Goal: Task Accomplishment & Management: Use online tool/utility

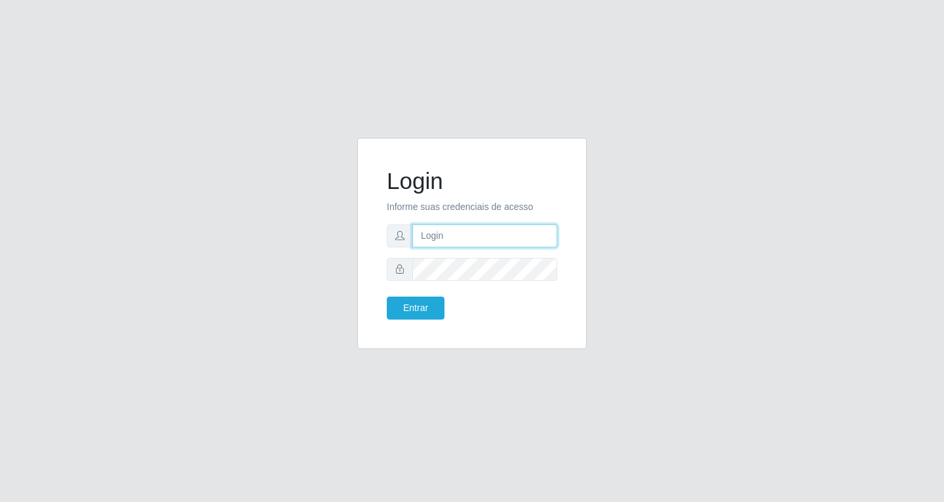
click at [439, 237] on input "text" at bounding box center [485, 235] width 145 height 23
type input "[EMAIL_ADDRESS][DOMAIN_NAME]"
click at [387, 296] on button "Entrar" at bounding box center [416, 307] width 58 height 23
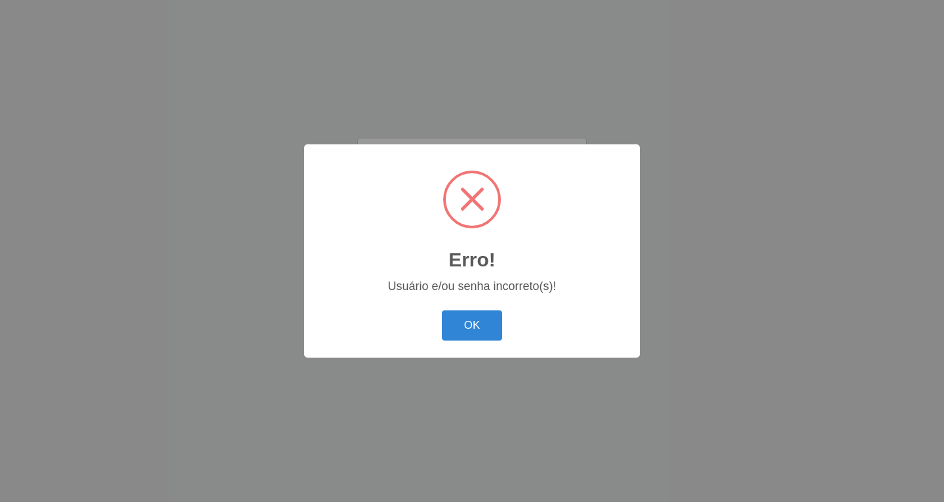
click at [415, 306] on div "Erro! × Usuário e/ou senha incorreto(s)! OK Cancel" at bounding box center [472, 250] width 336 height 212
click at [477, 320] on button "OK" at bounding box center [472, 325] width 61 height 31
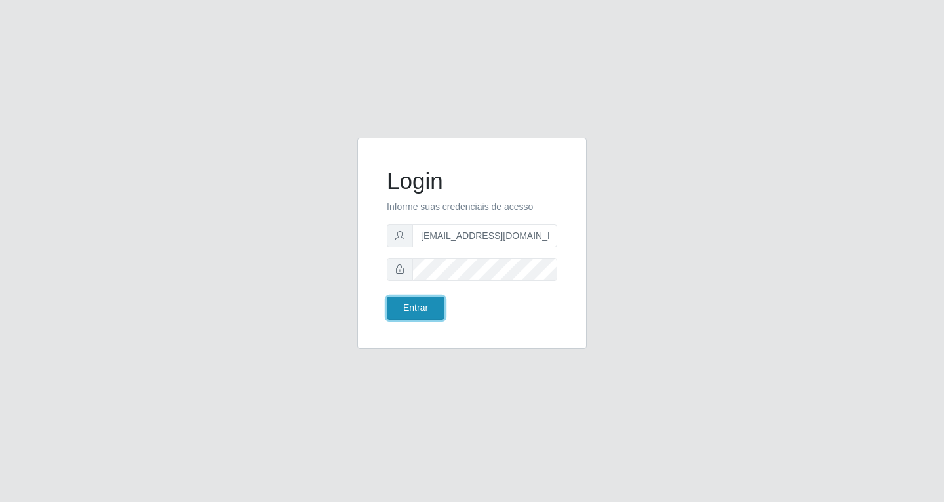
click at [437, 306] on button "Entrar" at bounding box center [416, 307] width 58 height 23
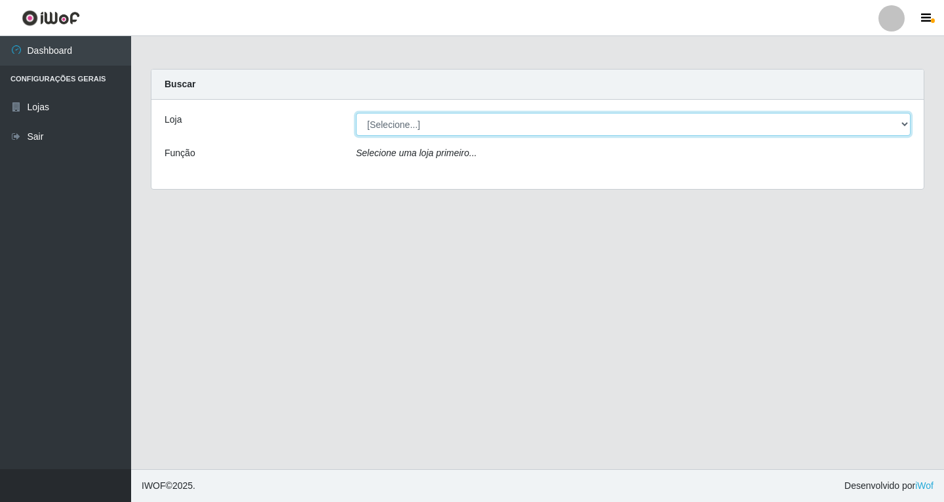
click at [908, 125] on select "[Selecione...] SuperFácil Atacado - [GEOGRAPHIC_DATA]" at bounding box center [633, 124] width 555 height 23
select select "503"
click at [356, 113] on select "[Selecione...] SuperFácil Atacado - [GEOGRAPHIC_DATA]" at bounding box center [633, 124] width 555 height 23
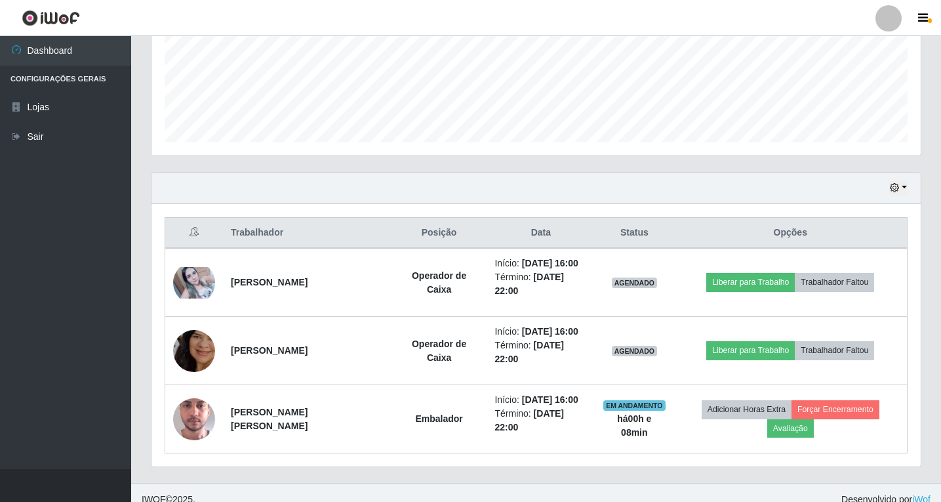
scroll to position [340, 0]
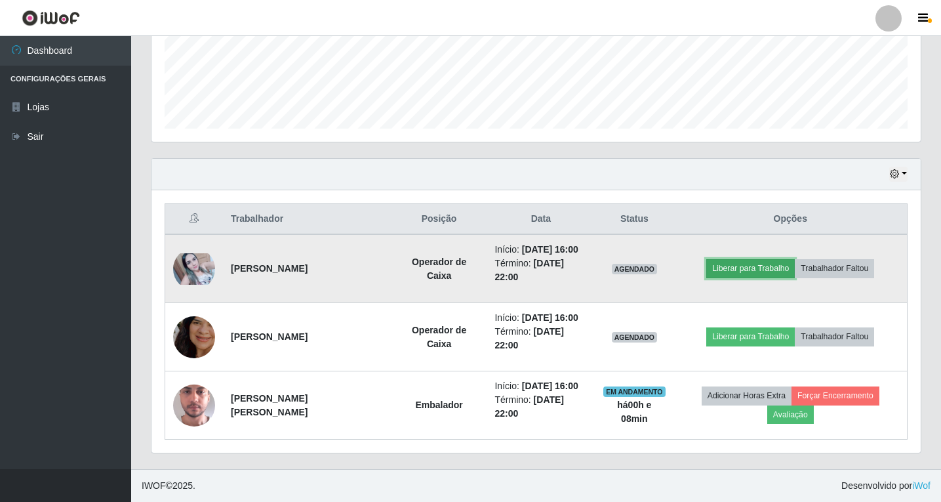
click at [761, 268] on button "Liberar para Trabalho" at bounding box center [750, 268] width 89 height 18
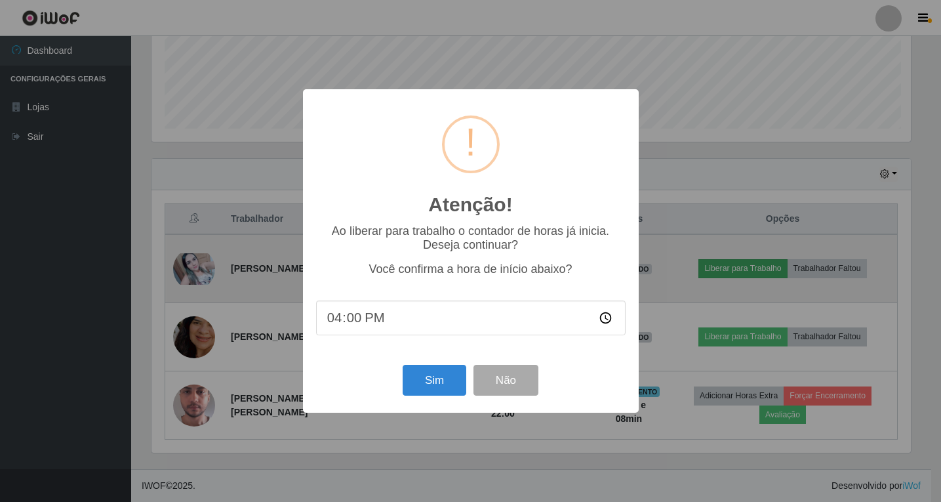
scroll to position [272, 763]
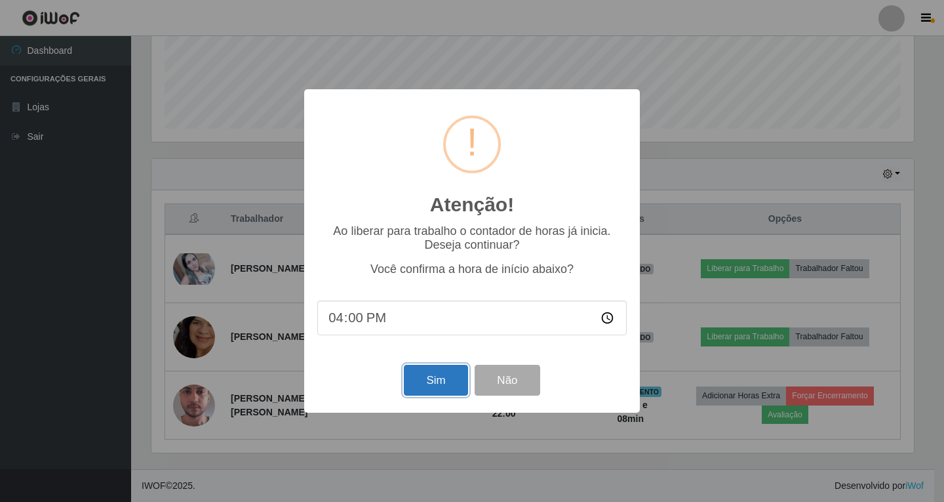
click at [439, 384] on button "Sim" at bounding box center [436, 380] width 64 height 31
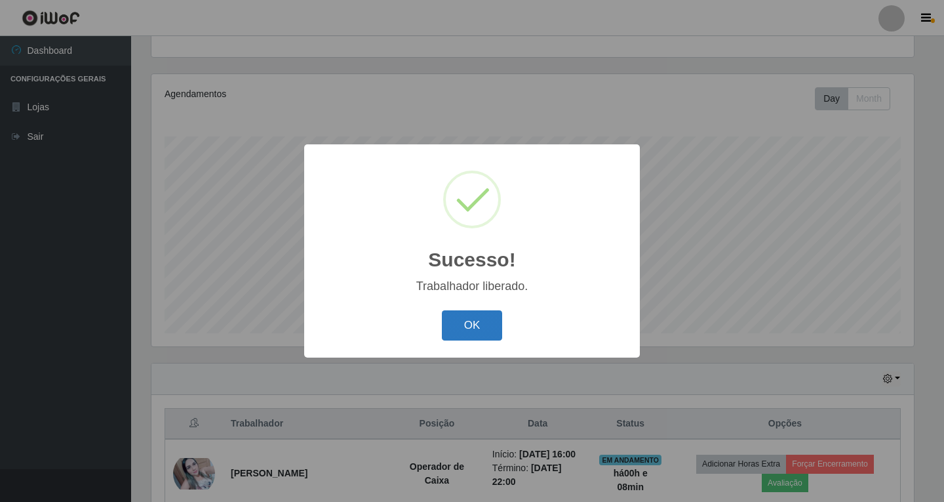
click at [481, 327] on button "OK" at bounding box center [472, 325] width 61 height 31
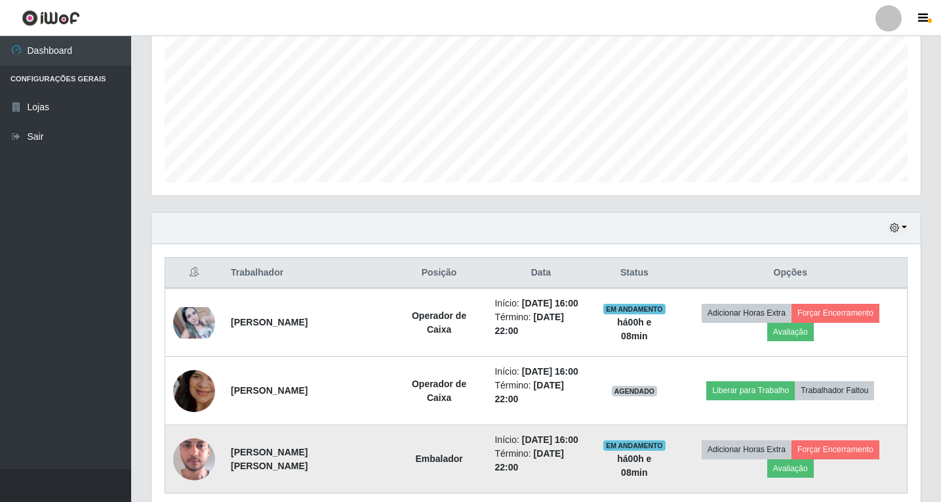
scroll to position [340, 0]
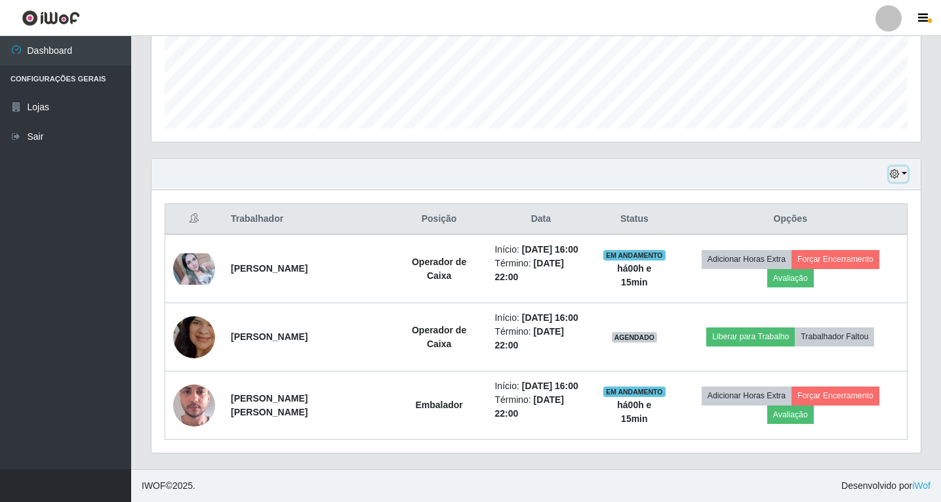
click at [904, 173] on button "button" at bounding box center [898, 174] width 18 height 15
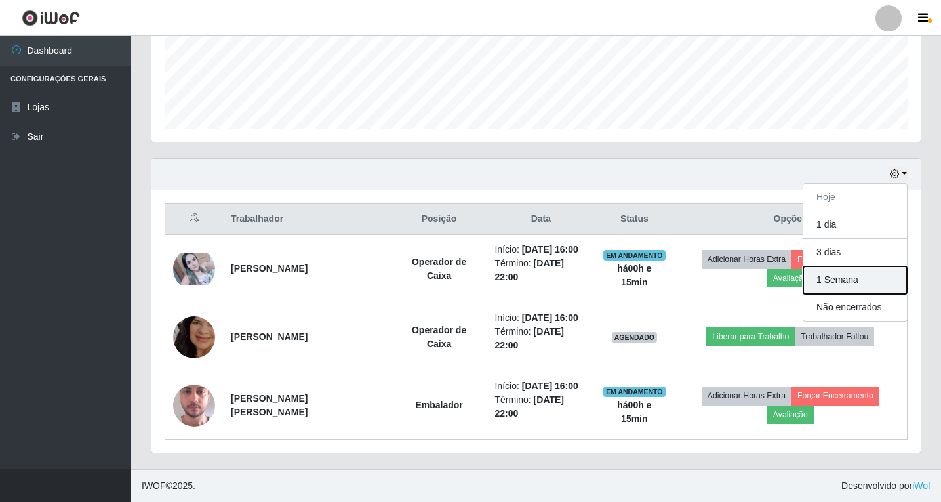
click at [855, 283] on button "1 Semana" at bounding box center [855, 280] width 104 height 28
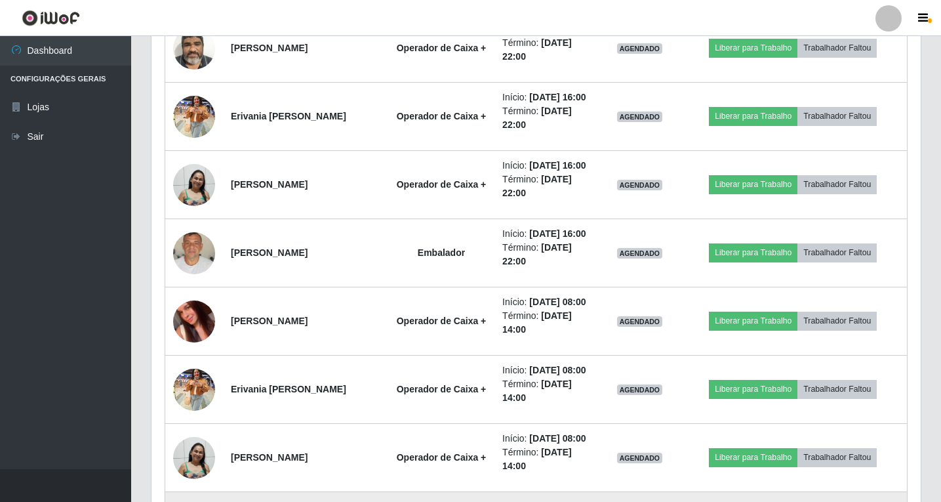
scroll to position [1382, 0]
